Goal: Find specific page/section: Locate a particular part of the current website

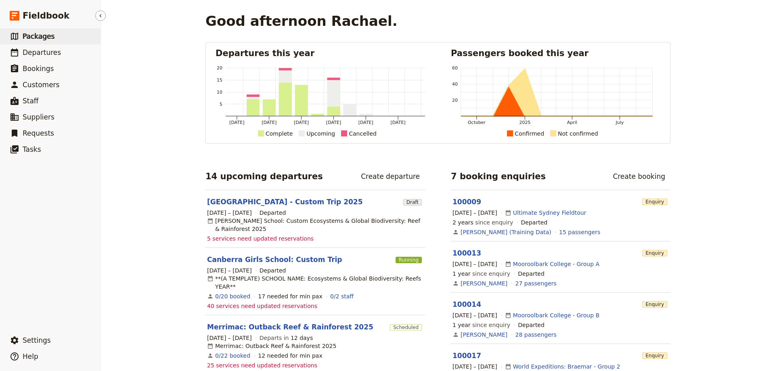
click at [44, 35] on span "Packages" at bounding box center [39, 36] width 32 height 8
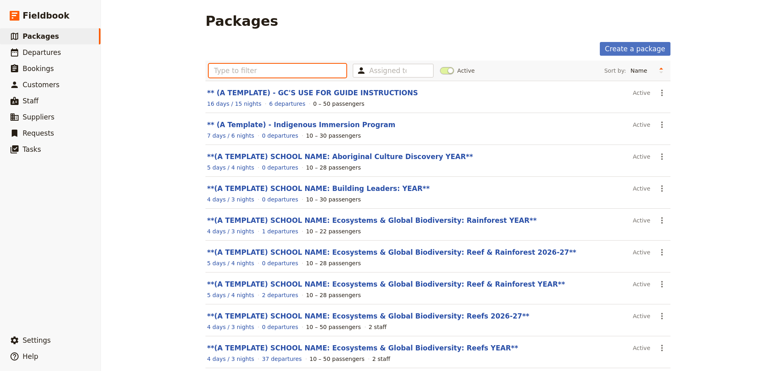
click at [267, 73] on input "text" at bounding box center [278, 71] width 138 height 14
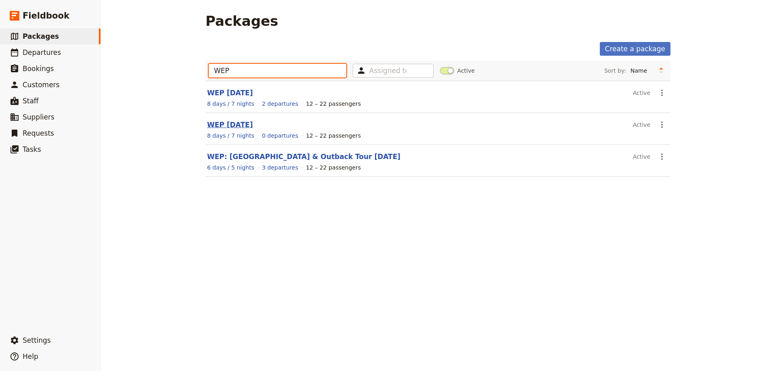
type input "WEP"
click at [236, 125] on link "WEP [DATE]" at bounding box center [230, 125] width 46 height 8
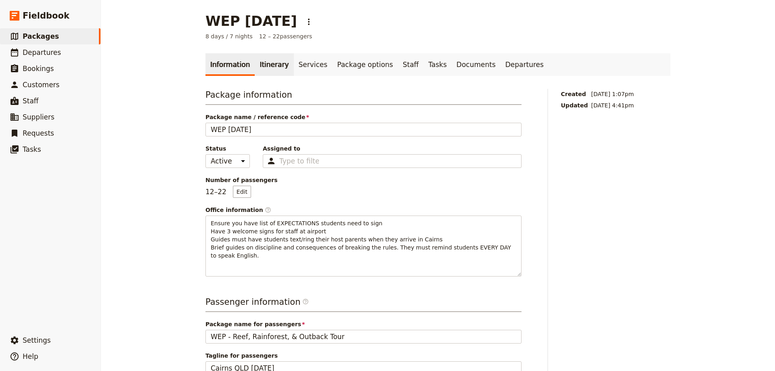
click at [258, 65] on link "Itinerary" at bounding box center [274, 64] width 39 height 23
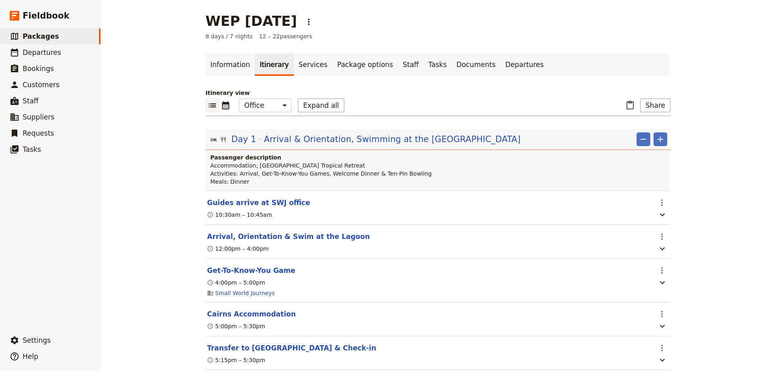
scroll to position [283, 0]
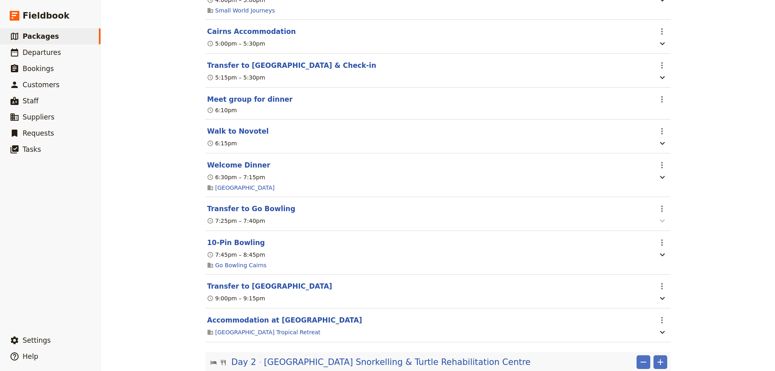
click at [658, 225] on icon "button" at bounding box center [663, 221] width 10 height 10
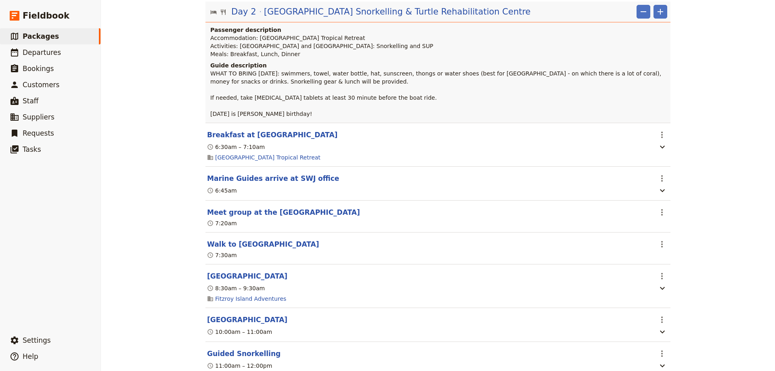
scroll to position [767, 0]
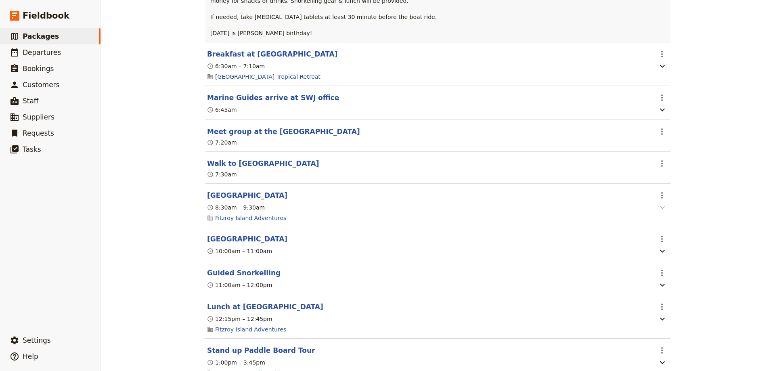
click at [663, 212] on icon "button" at bounding box center [663, 208] width 10 height 10
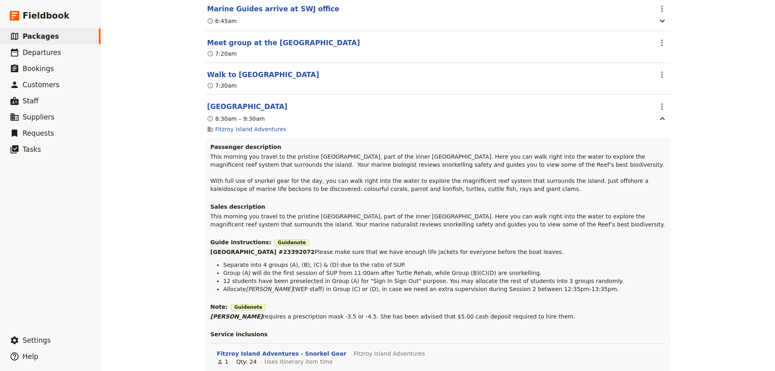
scroll to position [889, 0]
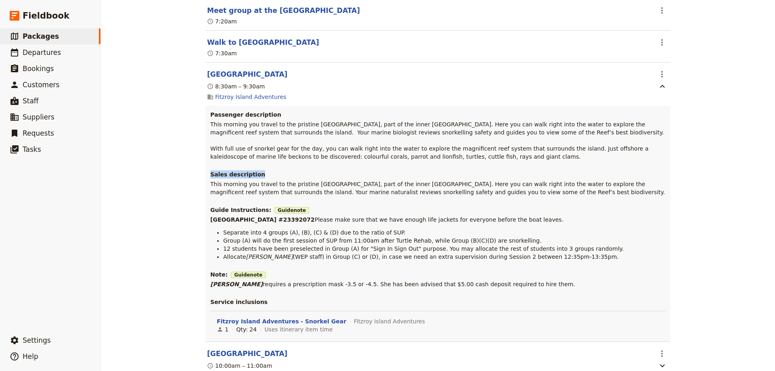
drag, startPoint x: 208, startPoint y: 186, endPoint x: 252, endPoint y: 183, distance: 44.2
click at [252, 179] on h3 "Sales description" at bounding box center [438, 174] width 456 height 8
click at [262, 177] on div "Passenger description This morning you travel to the pristine [GEOGRAPHIC_DATA]…" at bounding box center [438, 224] width 465 height 236
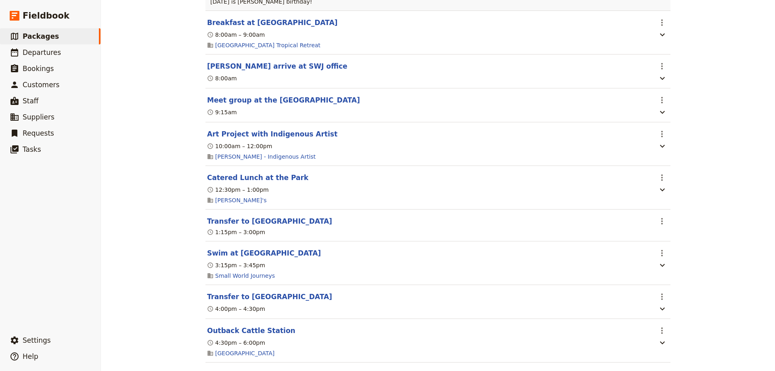
scroll to position [1817, 0]
